Goal: Transaction & Acquisition: Download file/media

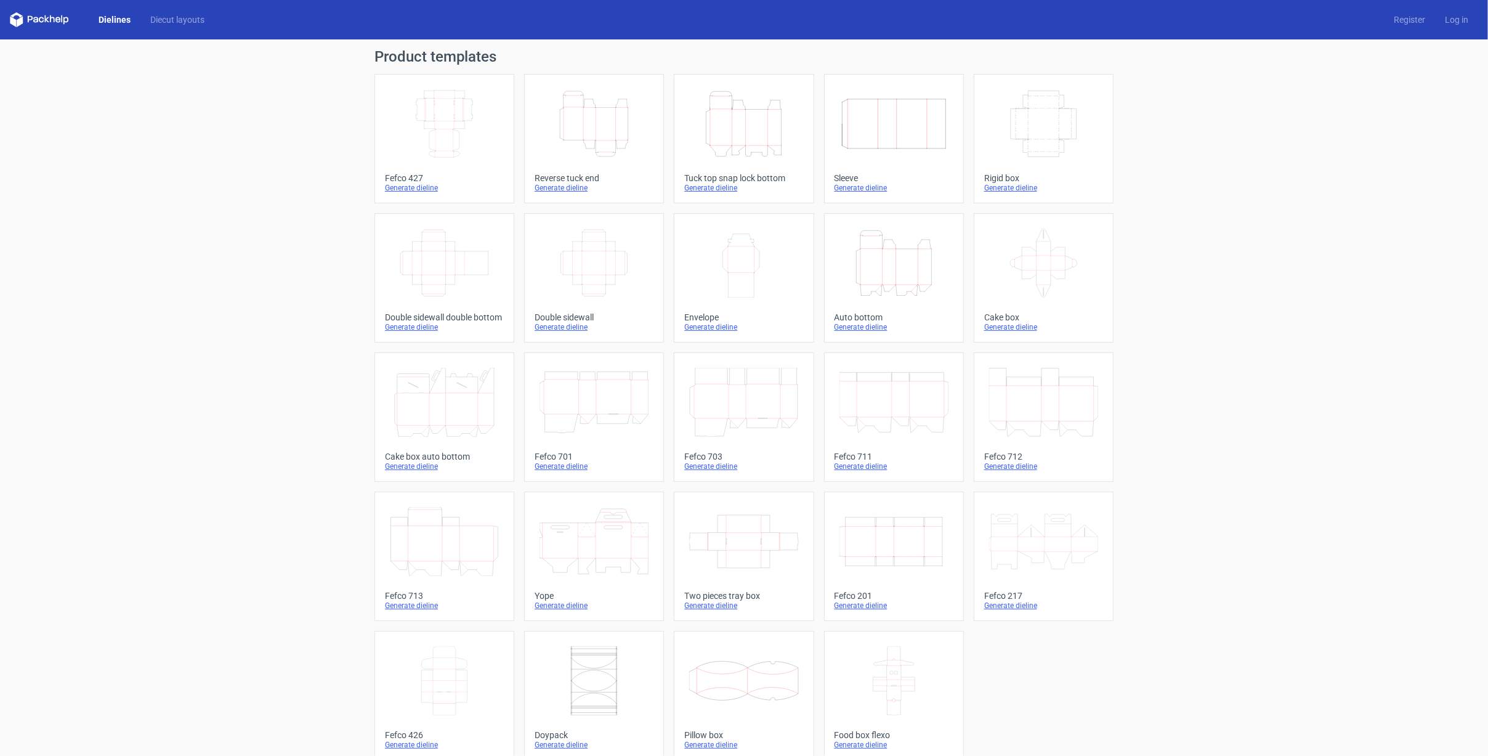
click at [858, 602] on div "Generate dieline" at bounding box center [894, 606] width 119 height 10
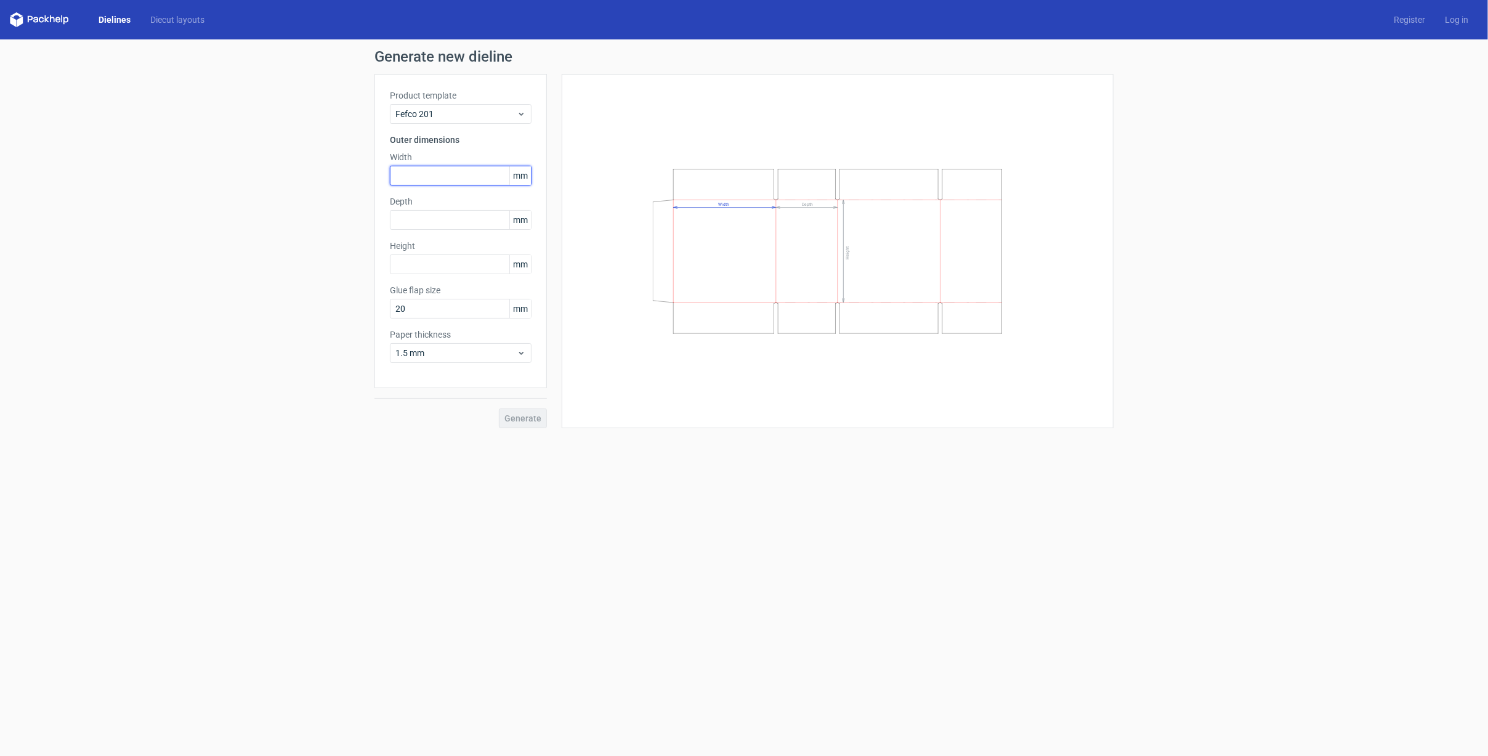
click at [423, 180] on input "text" at bounding box center [461, 176] width 142 height 20
type input "400"
click at [418, 212] on input "text" at bounding box center [461, 220] width 142 height 20
type input "300"
click at [410, 251] on label "Height" at bounding box center [461, 246] width 142 height 12
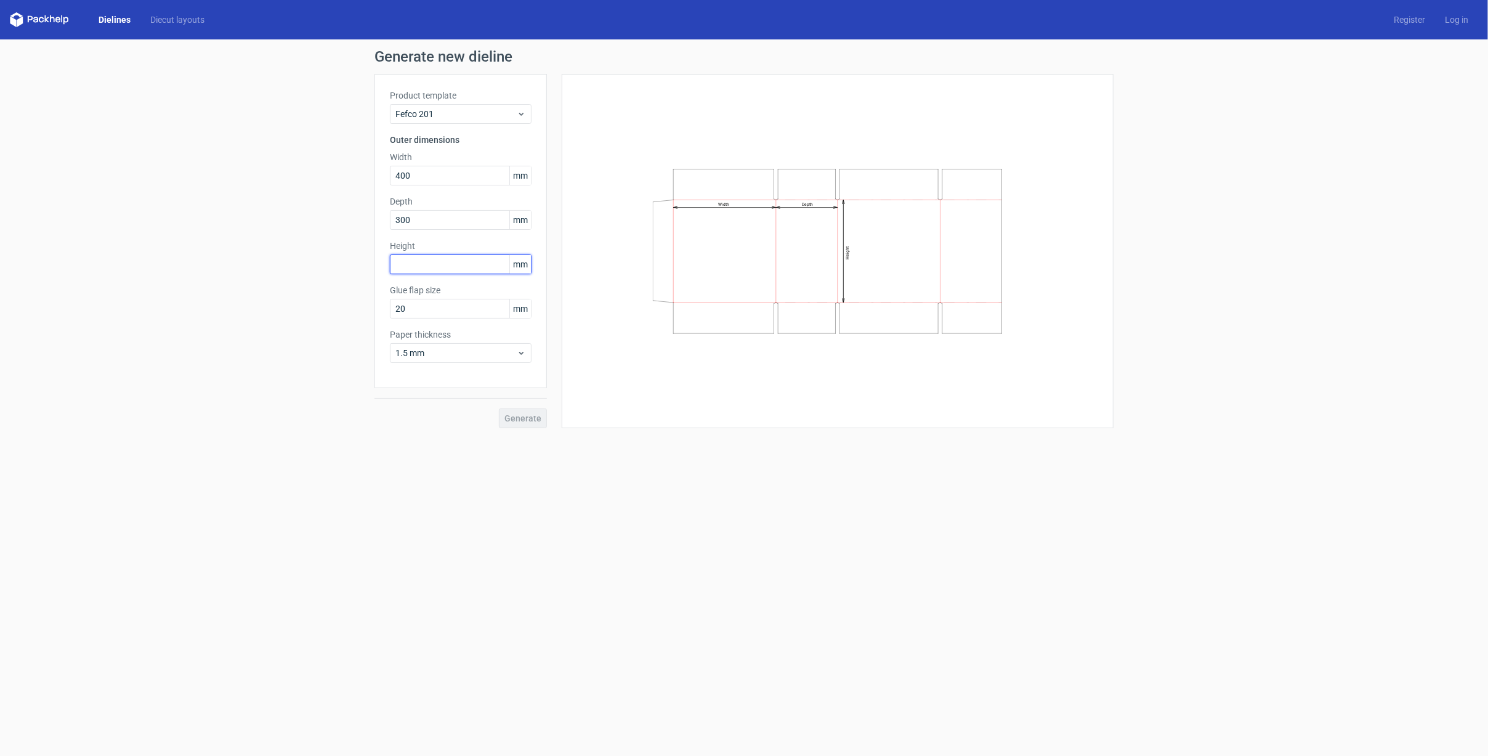
click at [408, 265] on input "text" at bounding box center [461, 264] width 142 height 20
type input "300"
click at [398, 304] on input "20" at bounding box center [461, 309] width 142 height 20
drag, startPoint x: 398, startPoint y: 304, endPoint x: 390, endPoint y: 306, distance: 8.2
click at [390, 306] on input "20" at bounding box center [461, 309] width 142 height 20
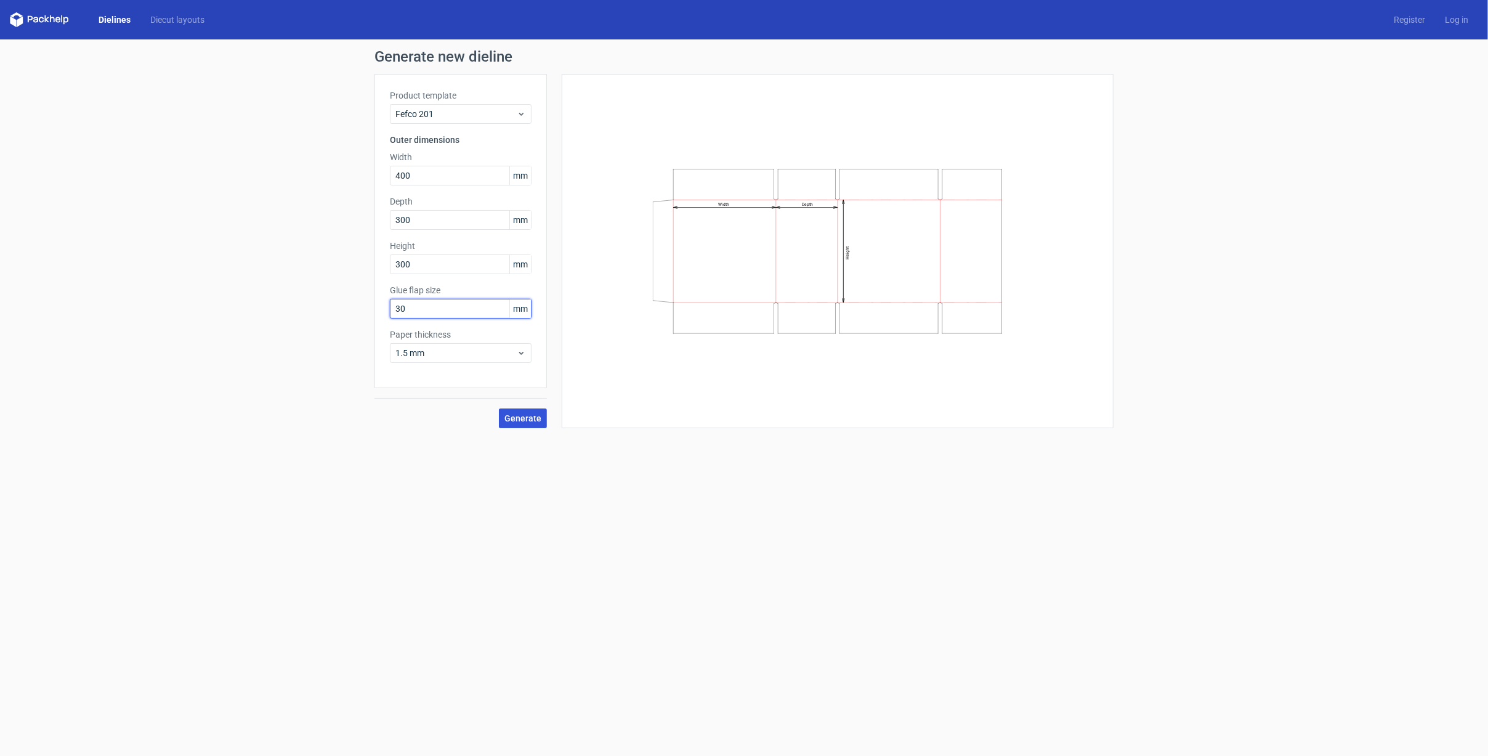
type input "30"
click at [533, 420] on span "Generate" at bounding box center [523, 418] width 37 height 9
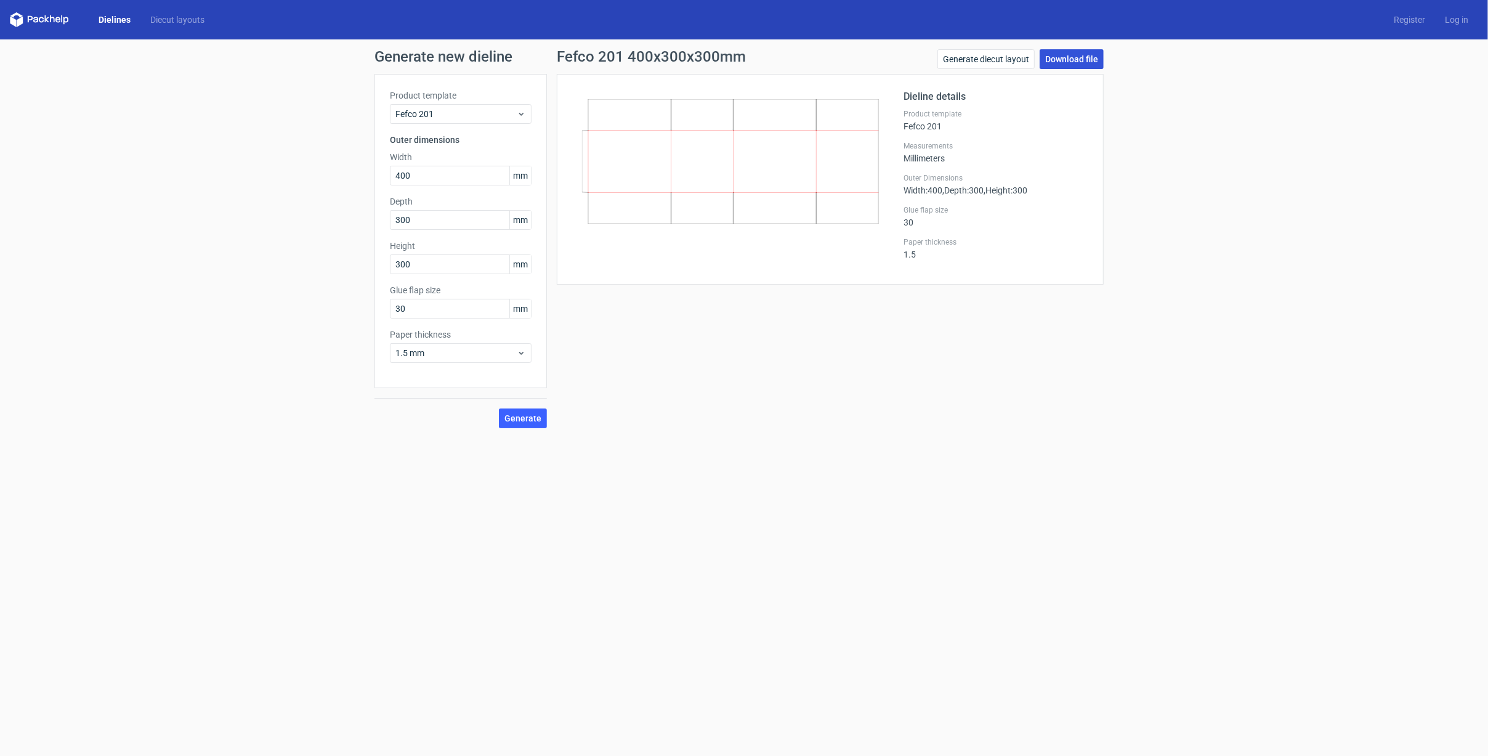
click at [1079, 59] on link "Download file" at bounding box center [1072, 59] width 64 height 20
click at [523, 351] on icon at bounding box center [521, 353] width 9 height 10
click at [408, 347] on span "1.5 mm" at bounding box center [455, 353] width 121 height 12
click at [404, 351] on span "1.5 mm" at bounding box center [455, 353] width 121 height 12
click at [438, 451] on div "3 mm" at bounding box center [461, 458] width 132 height 20
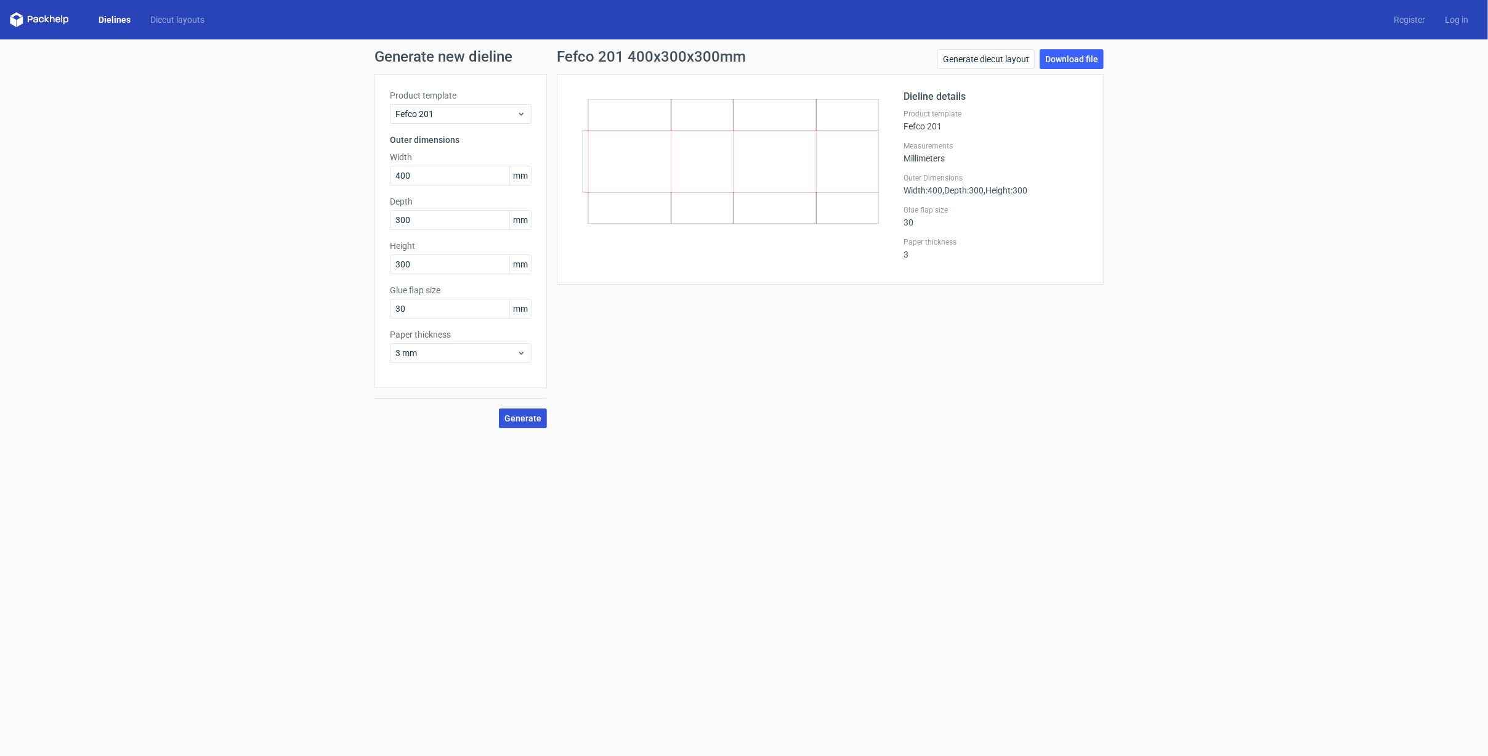
click at [537, 420] on span "Generate" at bounding box center [523, 418] width 37 height 9
click at [1089, 58] on link "Download file" at bounding box center [1072, 59] width 64 height 20
click at [393, 176] on input "400" at bounding box center [461, 176] width 142 height 20
type input "600"
click at [393, 241] on input "300" at bounding box center [461, 241] width 142 height 20
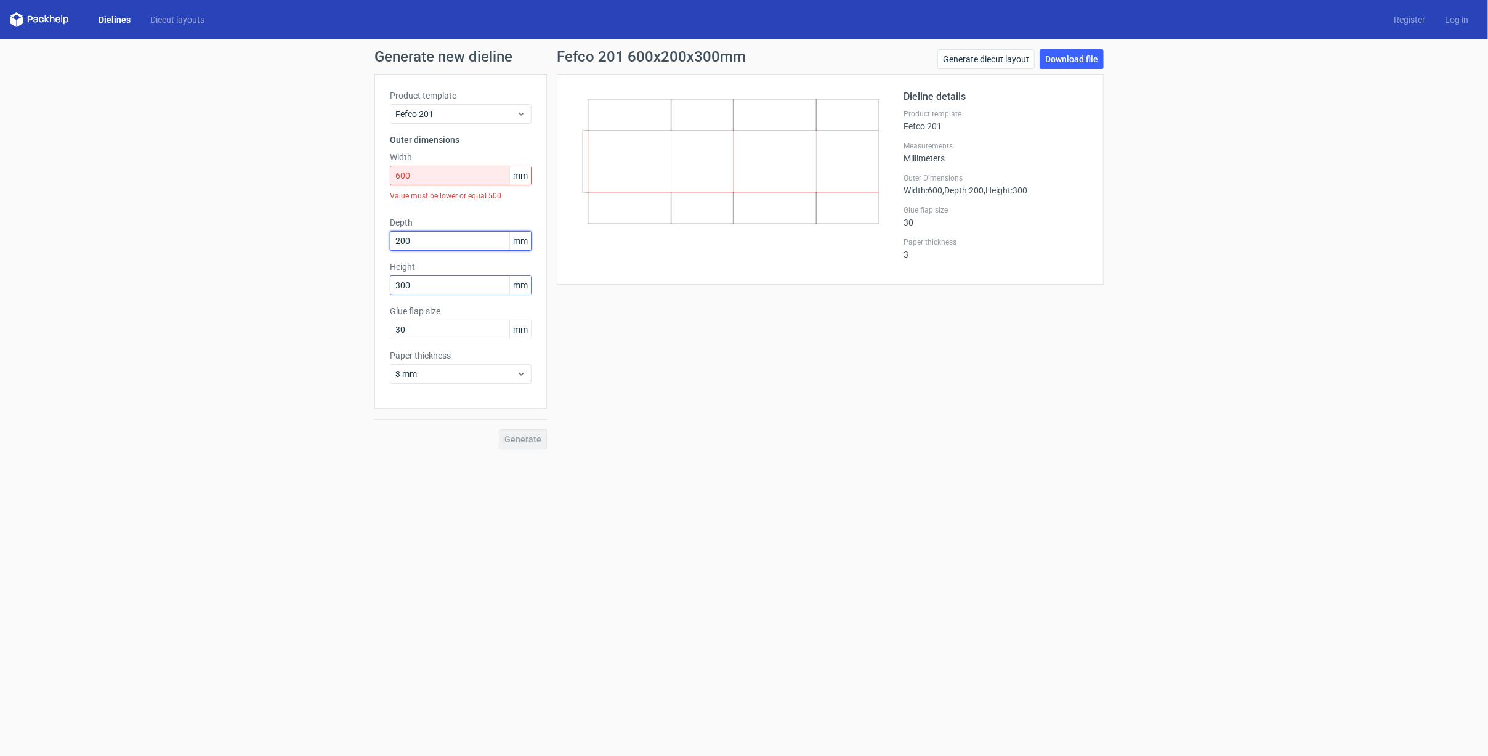
type input "200"
drag, startPoint x: 404, startPoint y: 282, endPoint x: 392, endPoint y: 282, distance: 11.1
click at [392, 282] on input "300" at bounding box center [461, 285] width 142 height 20
type input "130"
click at [473, 172] on input "600" at bounding box center [461, 176] width 142 height 20
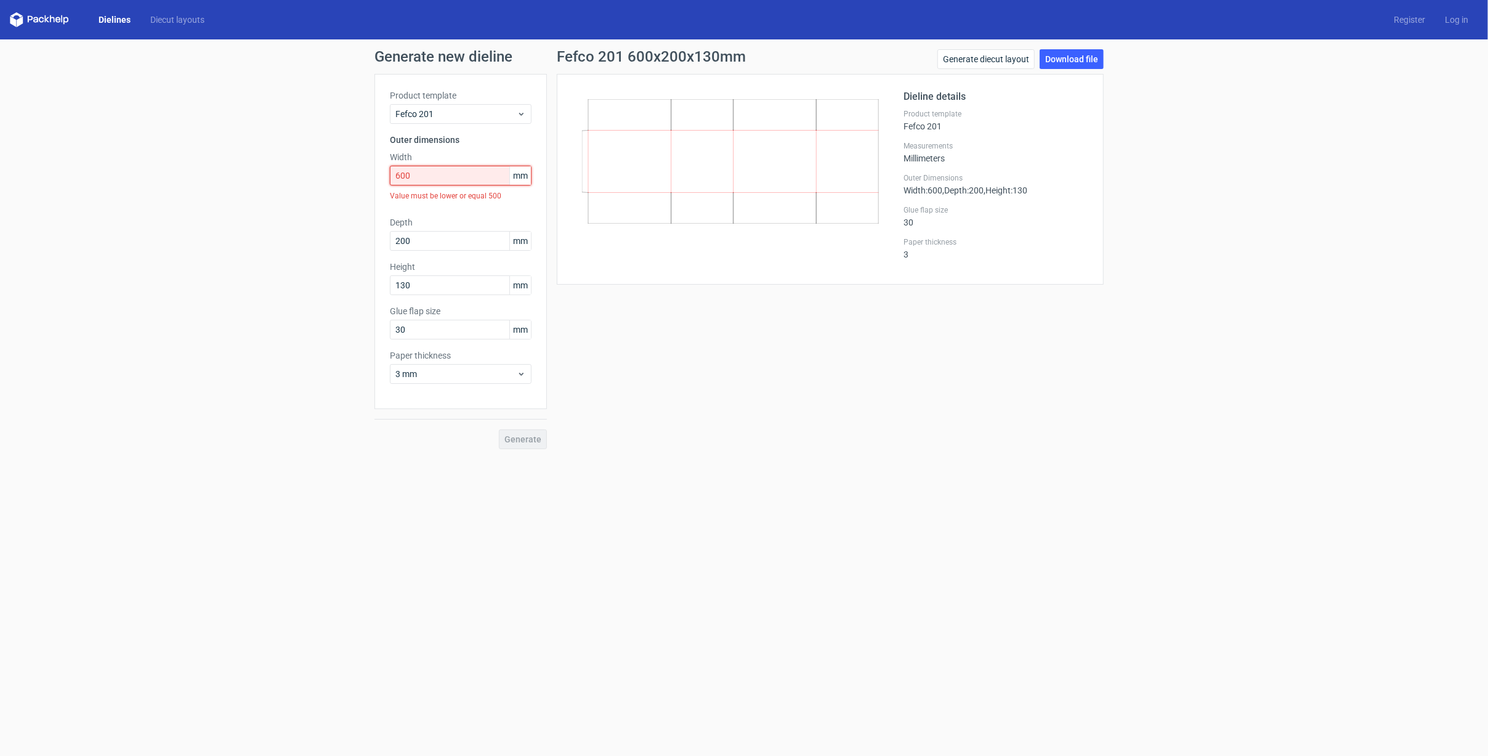
click at [407, 172] on input "600" at bounding box center [461, 176] width 142 height 20
click at [395, 172] on input "600" at bounding box center [461, 176] width 142 height 20
type input "500"
click at [526, 415] on span "Generate" at bounding box center [523, 418] width 37 height 9
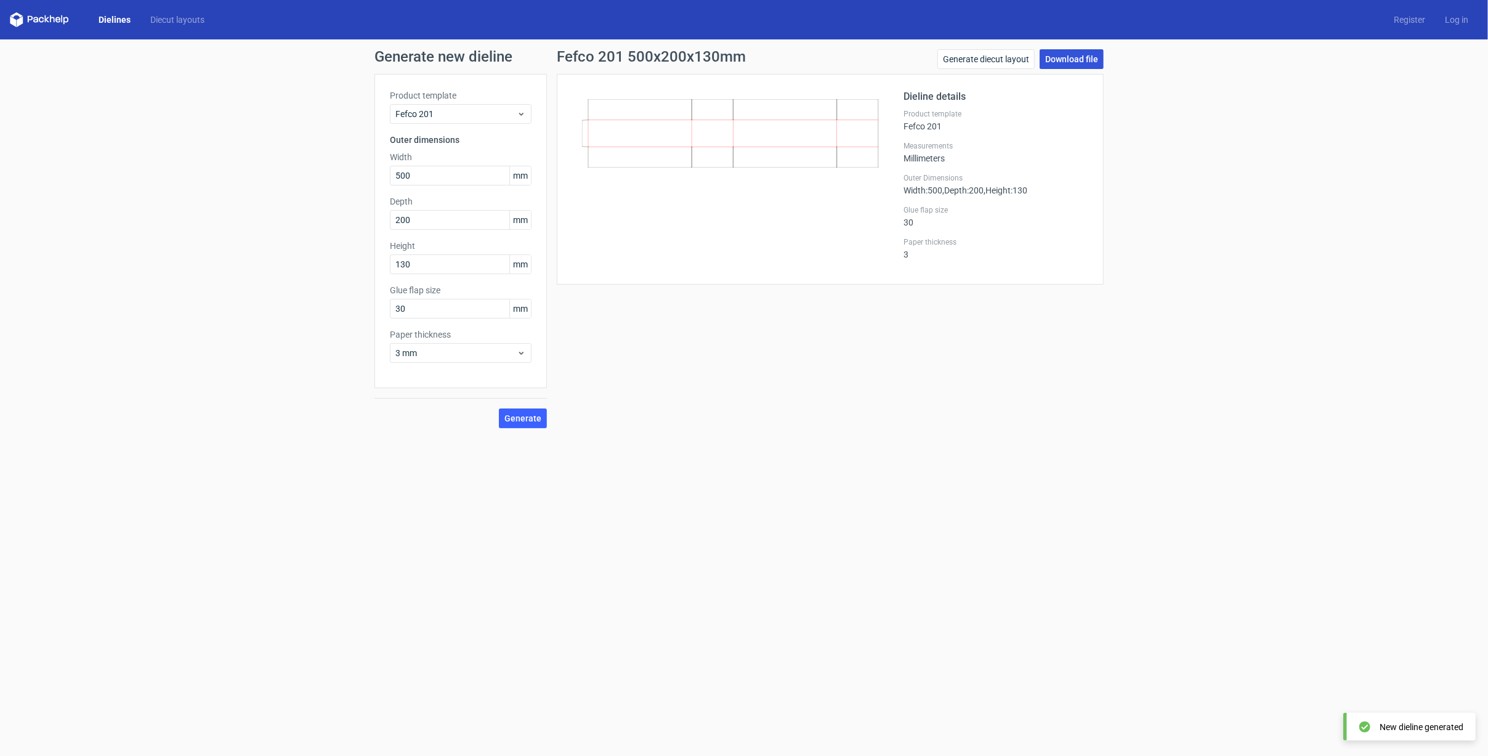
click at [1080, 51] on link "Download file" at bounding box center [1072, 59] width 64 height 20
